Goal: Answer question/provide support: Share knowledge or assist other users

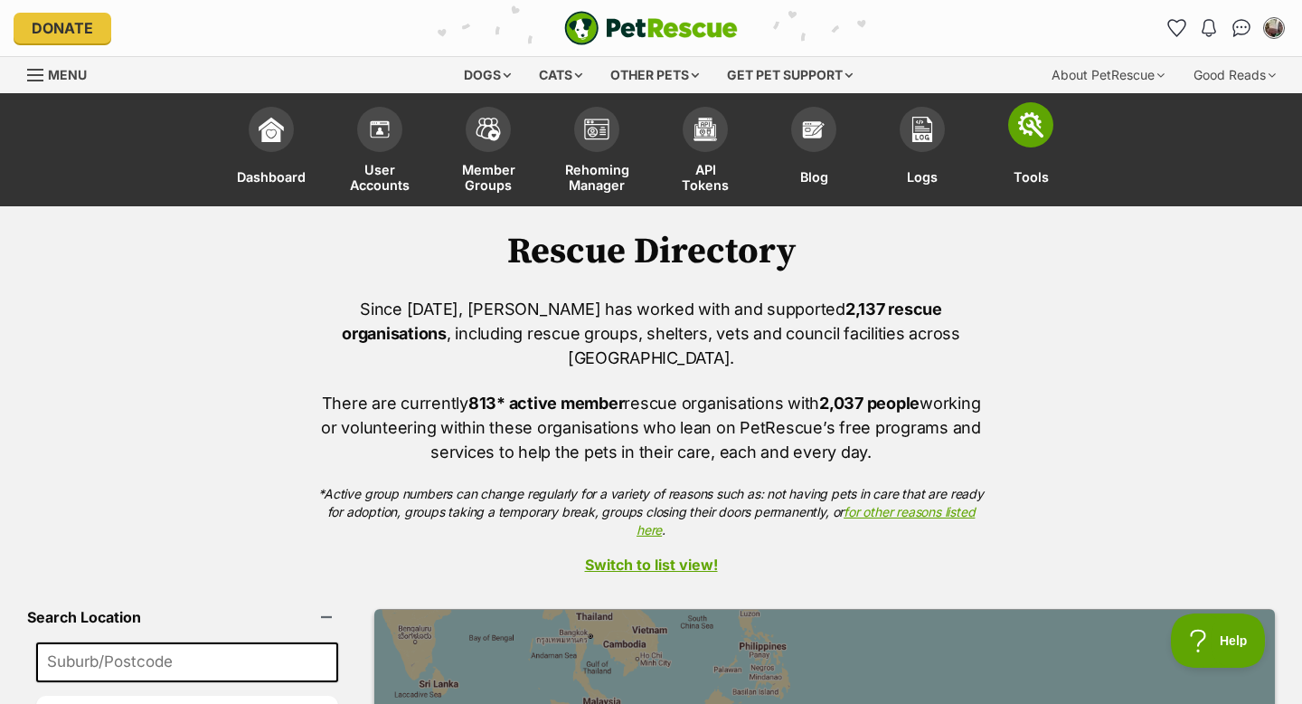
click at [1027, 124] on img at bounding box center [1030, 124] width 25 height 25
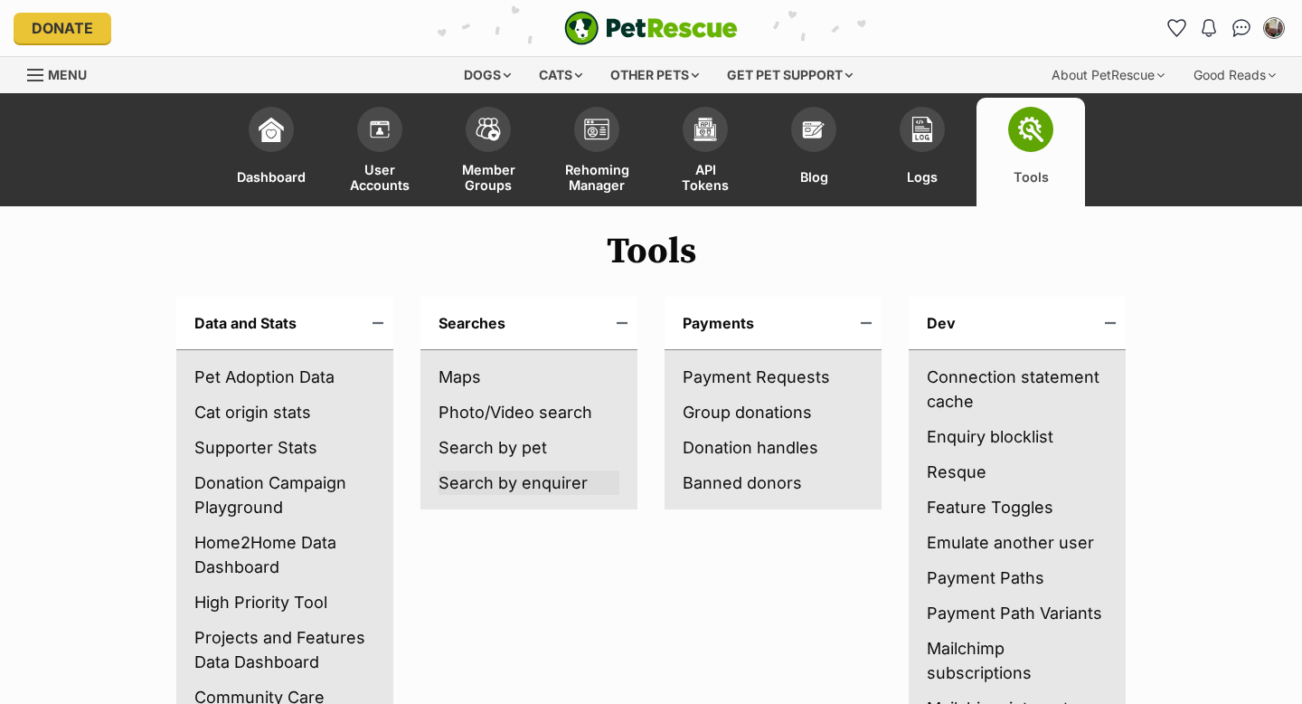
click at [520, 483] on link "Search by enquirer" at bounding box center [529, 482] width 181 height 24
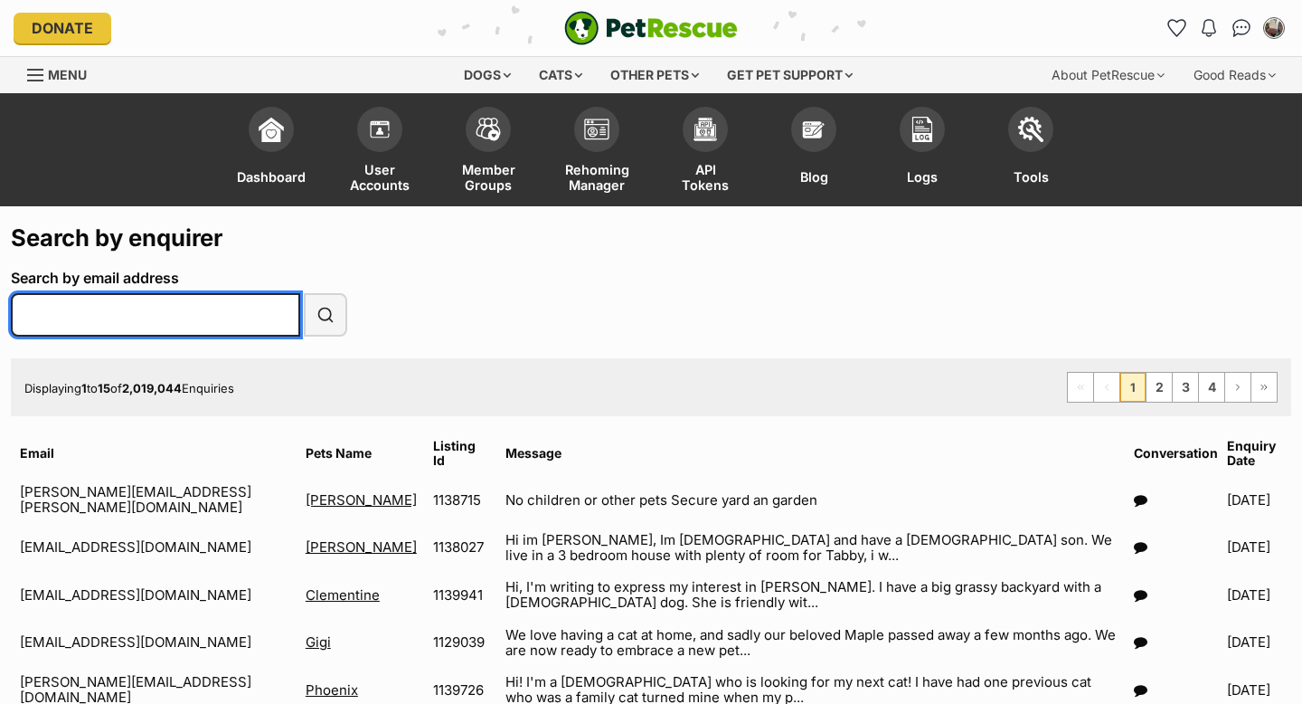
click at [229, 311] on input "Search by email address" at bounding box center [155, 314] width 289 height 43
paste input "cronanc@gmail.com"
type input "[EMAIL_ADDRESS][DOMAIN_NAME]"
click at [304, 293] on button "Search" at bounding box center [325, 314] width 43 height 43
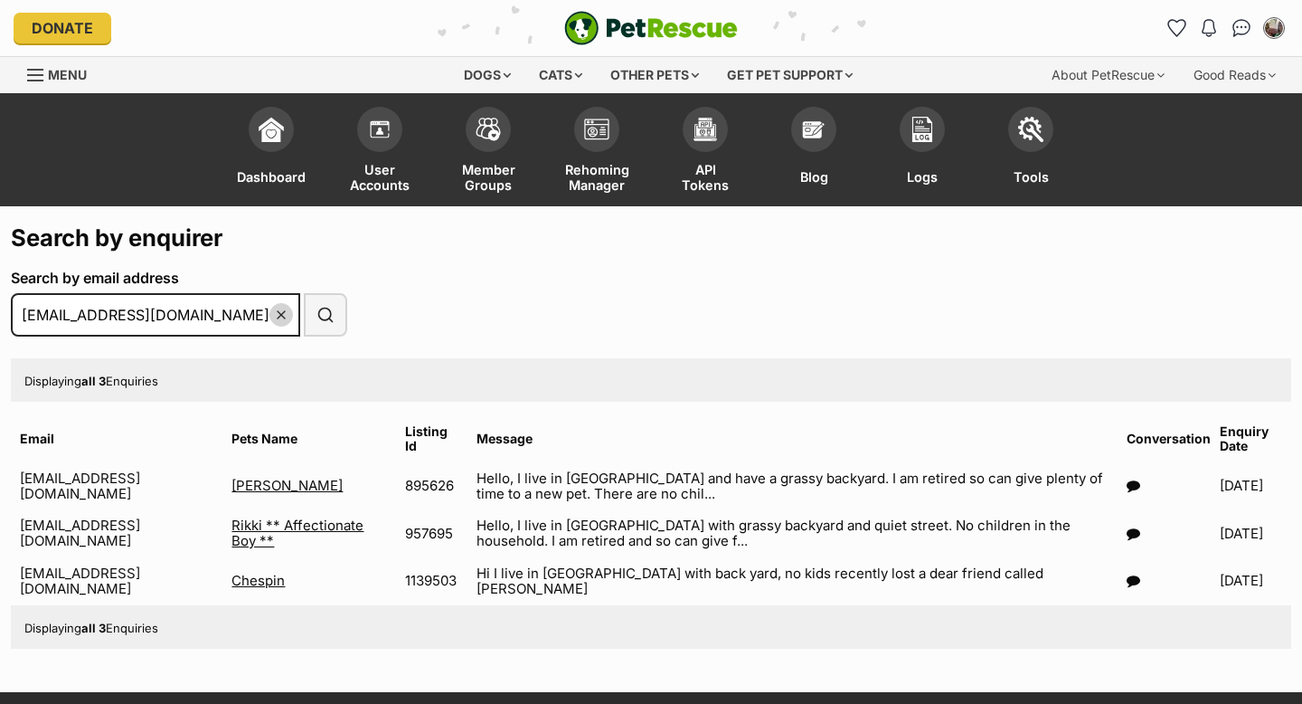
click at [1127, 482] on icon at bounding box center [1134, 485] width 14 height 14
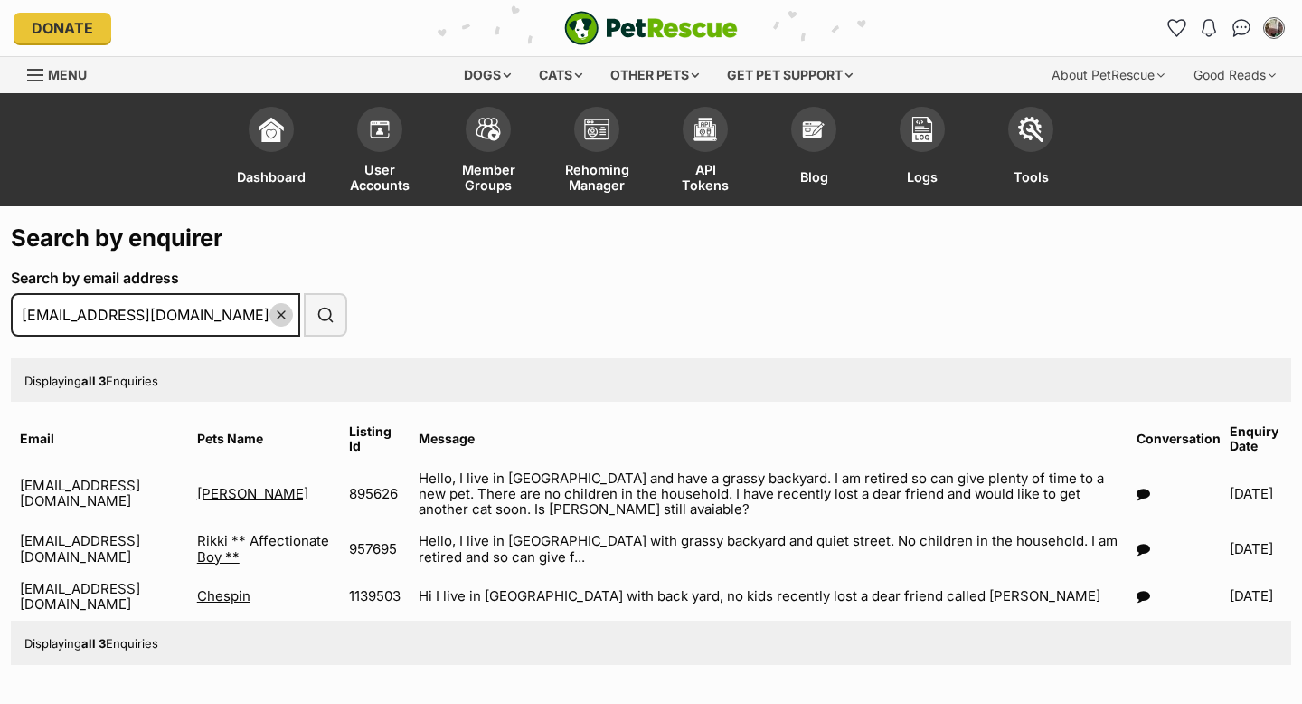
click at [1137, 602] on icon at bounding box center [1144, 596] width 14 height 14
click at [1137, 554] on icon at bounding box center [1144, 549] width 14 height 14
click at [383, 124] on img at bounding box center [379, 124] width 25 height 25
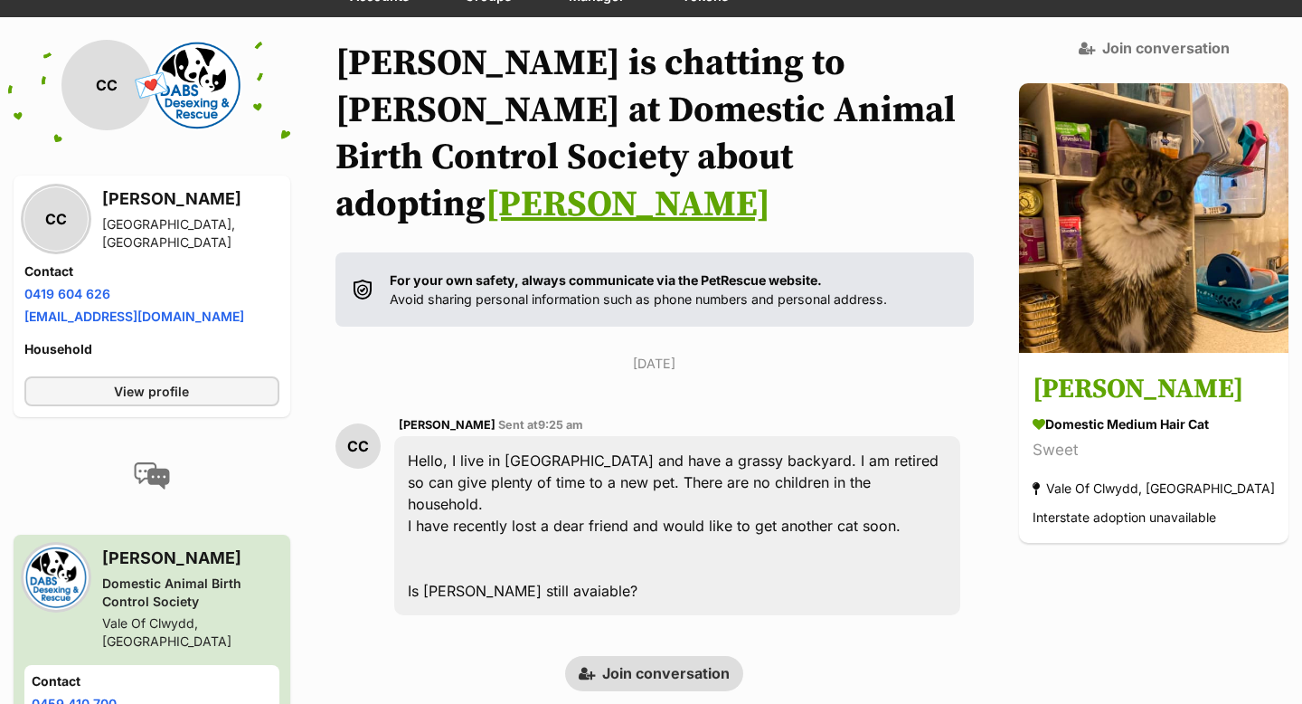
scroll to position [211, 0]
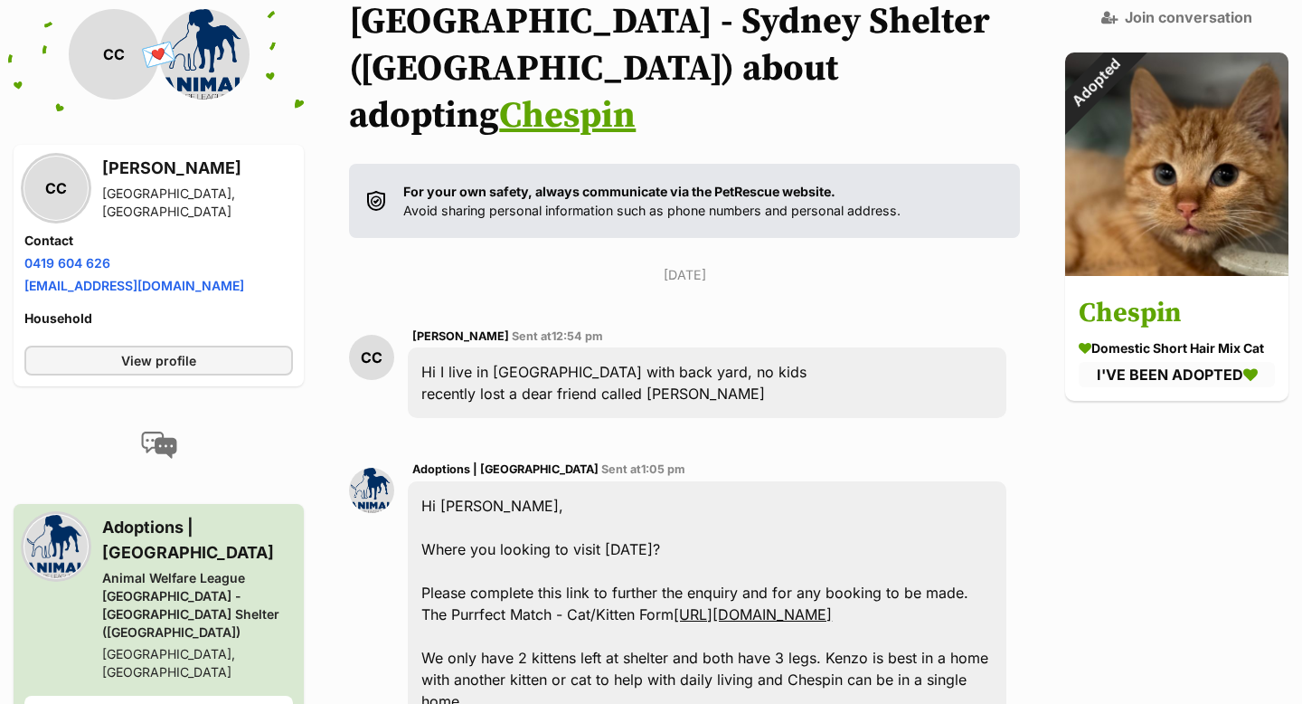
scroll to position [326, 0]
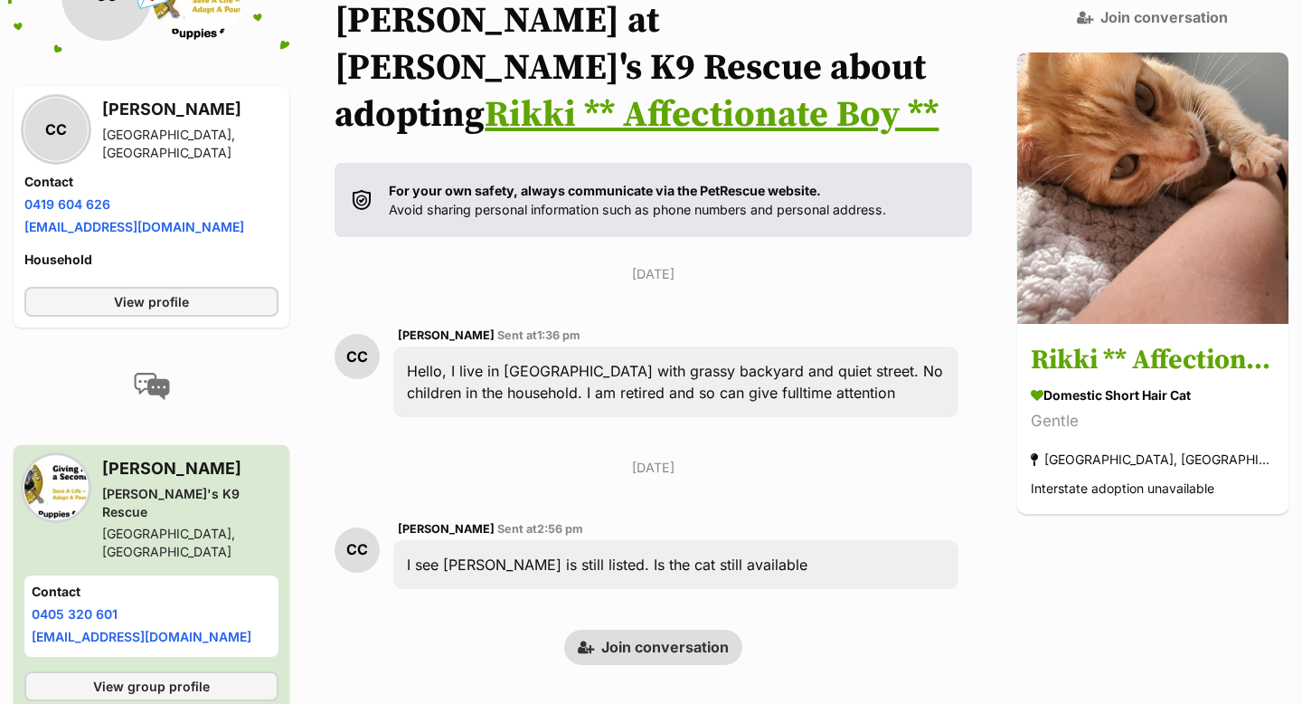
scroll to position [282, 0]
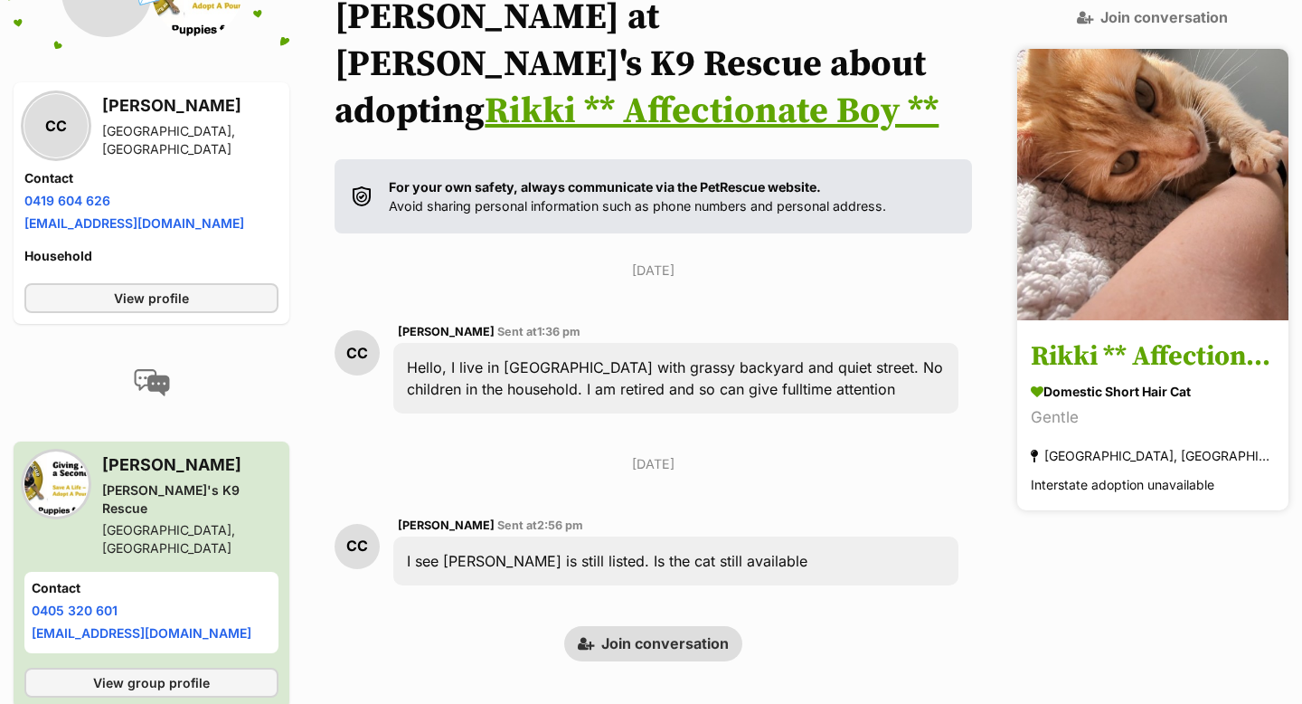
click at [1187, 363] on h3 "Rikki ** Affectionate Boy **" at bounding box center [1153, 357] width 244 height 41
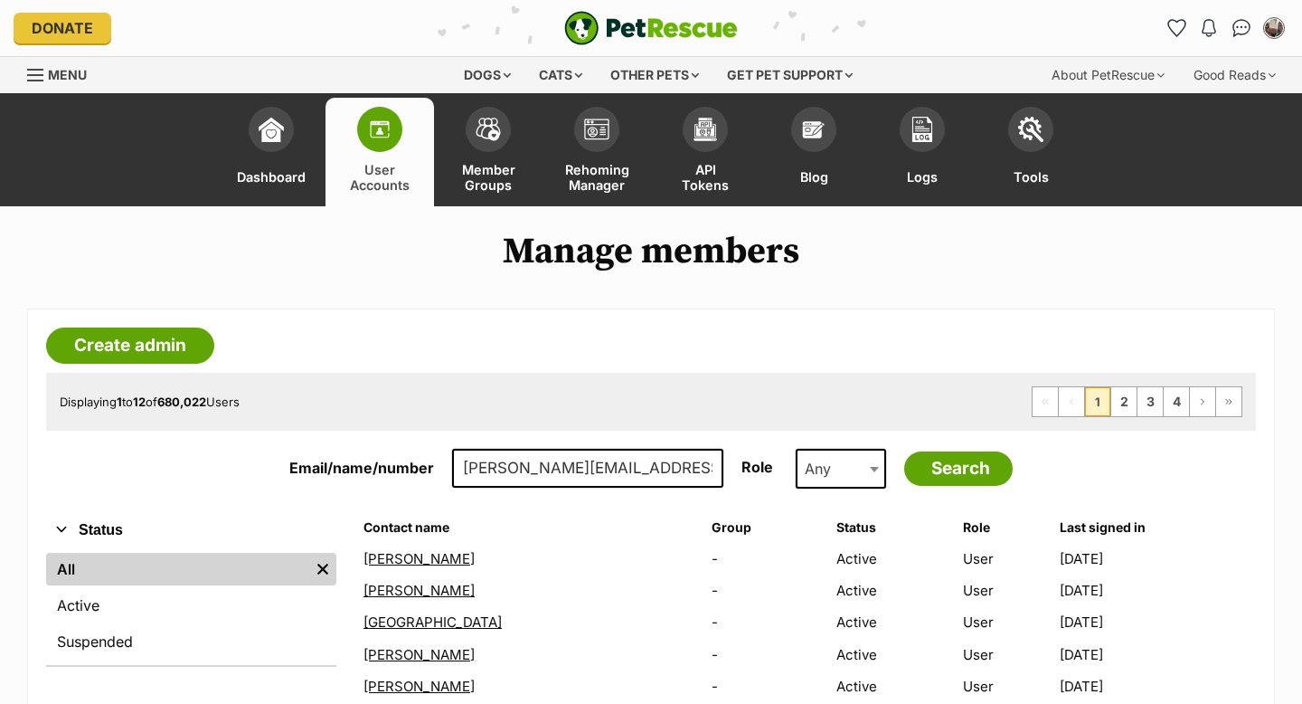
type input "[PERSON_NAME][EMAIL_ADDRESS][DOMAIN_NAME]"
click at [904, 451] on input "Search" at bounding box center [958, 468] width 109 height 34
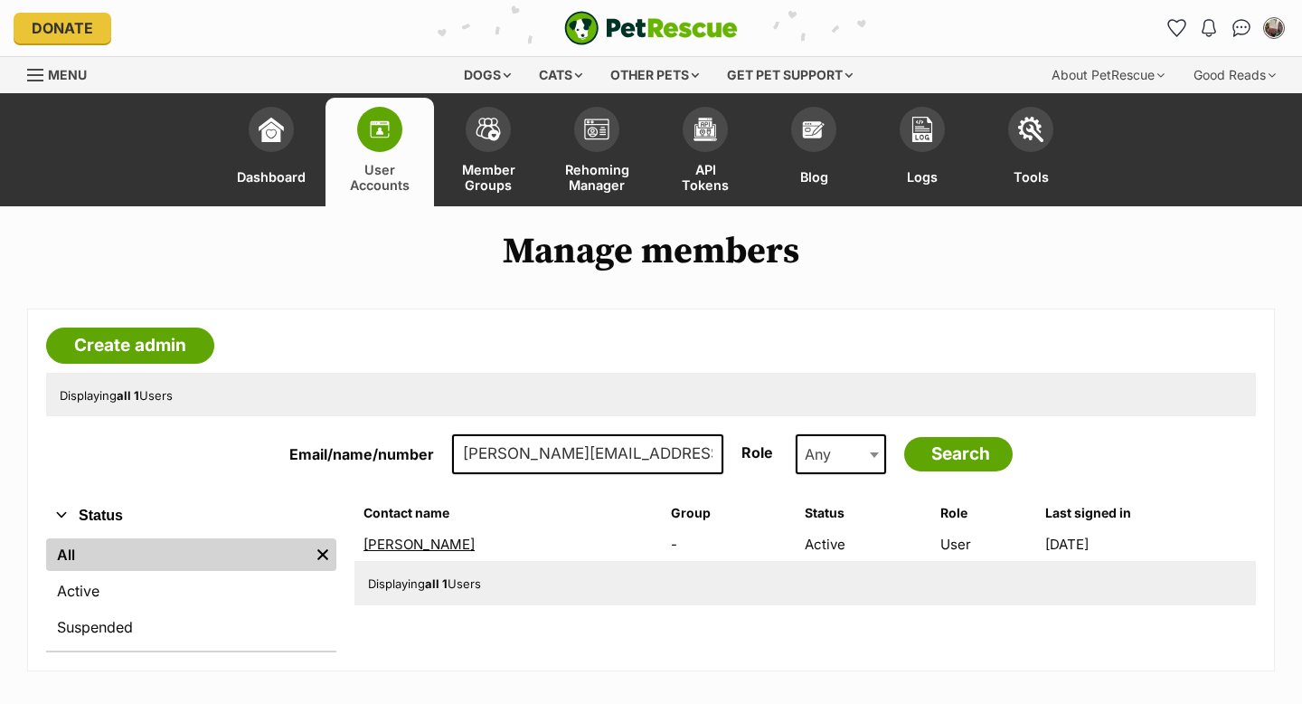
click at [400, 544] on link "[PERSON_NAME]" at bounding box center [419, 543] width 111 height 17
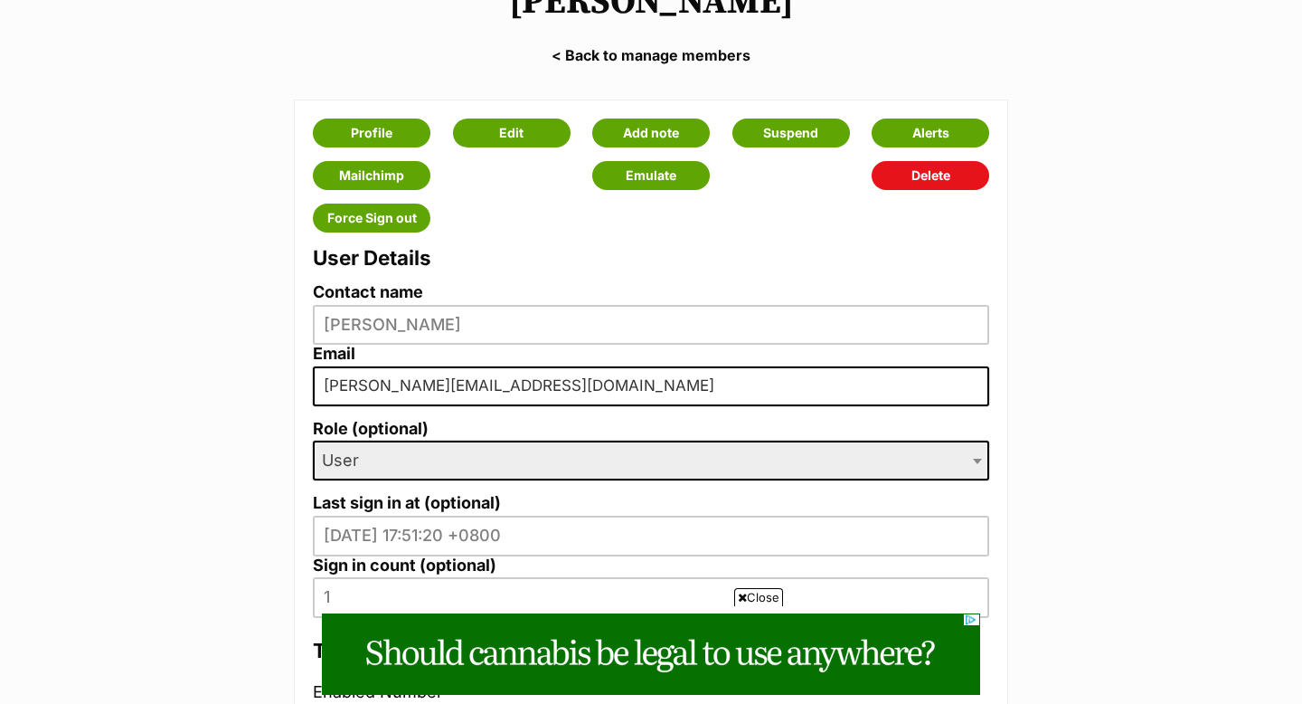
scroll to position [245, 0]
